Goal: Task Accomplishment & Management: Complete application form

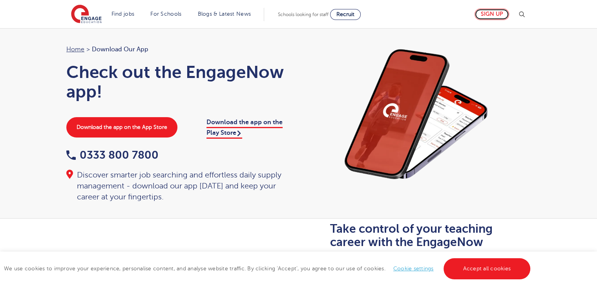
click at [493, 16] on link "Sign up" at bounding box center [491, 14] width 35 height 11
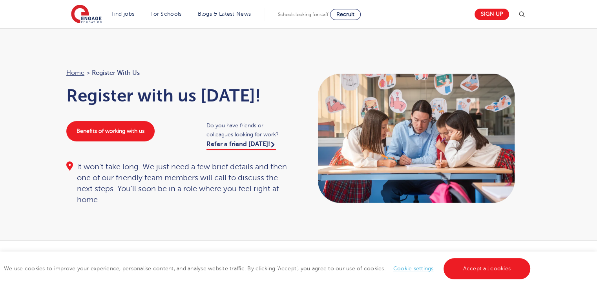
click at [151, 141] on div "Benefits of working with us" at bounding box center [128, 131] width 140 height 20
click at [140, 137] on link "Benefits of working with us" at bounding box center [110, 131] width 88 height 20
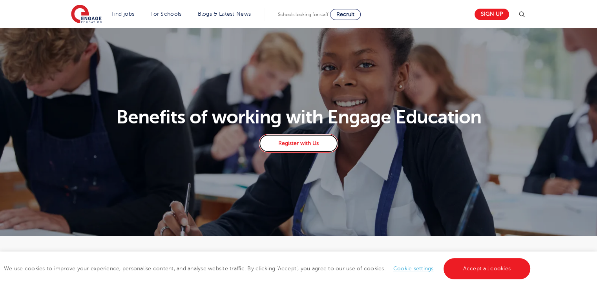
click at [299, 144] on link "Register with Us" at bounding box center [298, 143] width 79 height 19
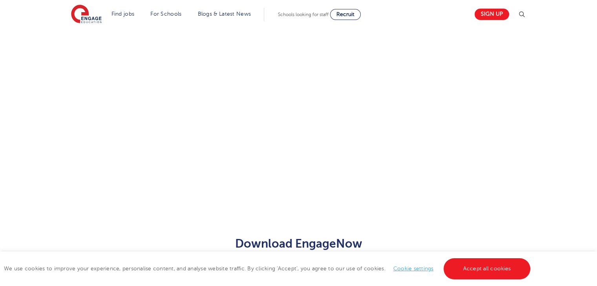
scroll to position [188, 0]
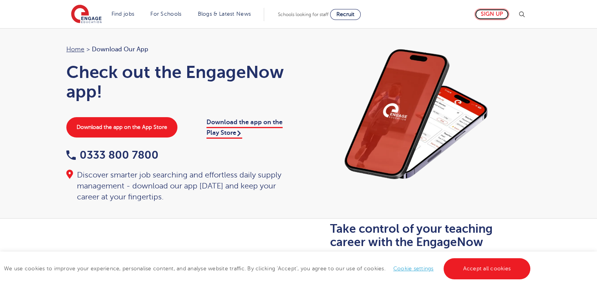
click at [488, 17] on link "Sign up" at bounding box center [491, 14] width 35 height 11
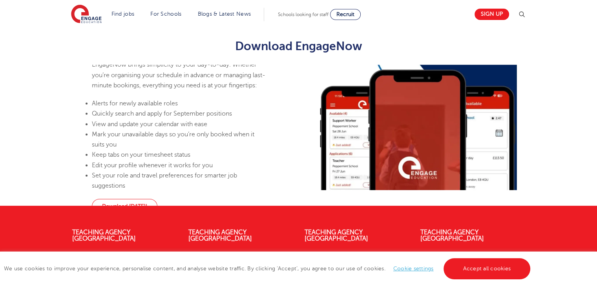
scroll to position [213, 0]
